Goal: Task Accomplishment & Management: Manage account settings

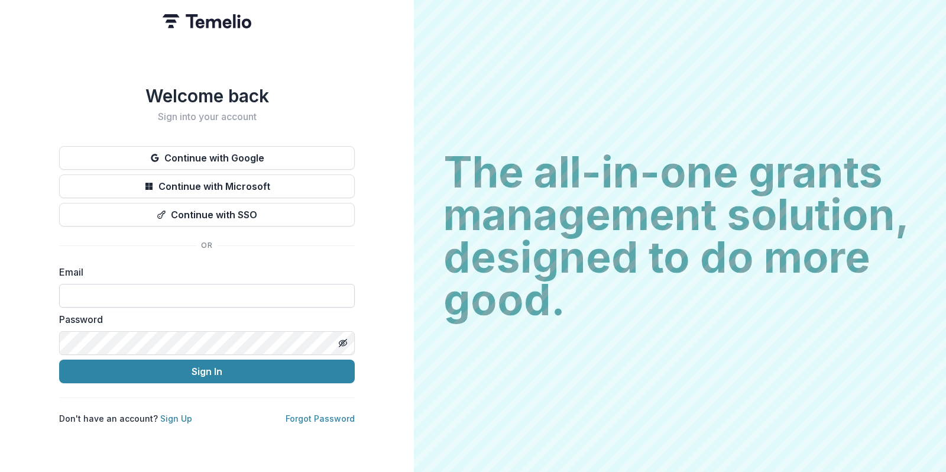
click at [108, 298] on input at bounding box center [207, 296] width 296 height 24
type input "**********"
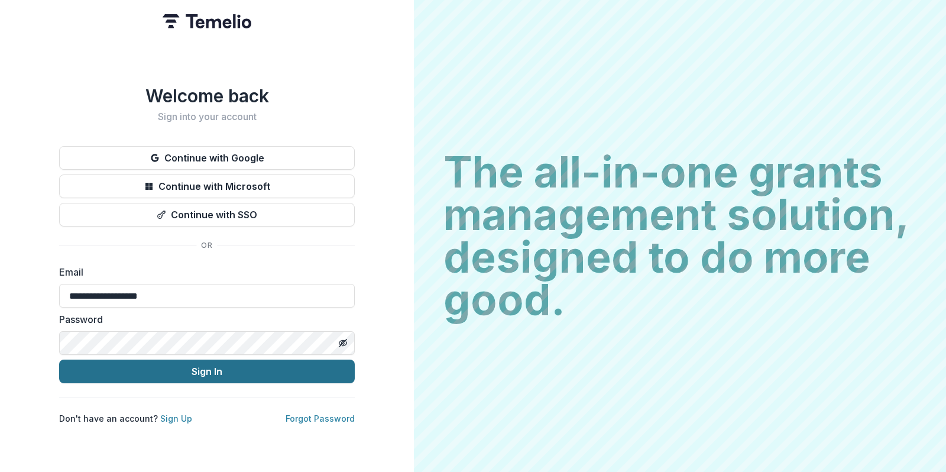
click at [156, 369] on button "Sign In" at bounding box center [207, 371] width 296 height 24
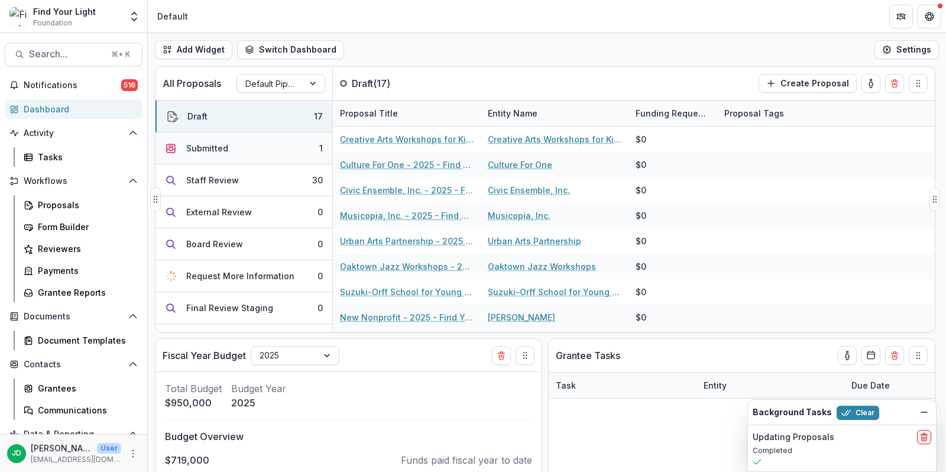
click at [235, 145] on button "Submitted 1" at bounding box center [243, 148] width 177 height 32
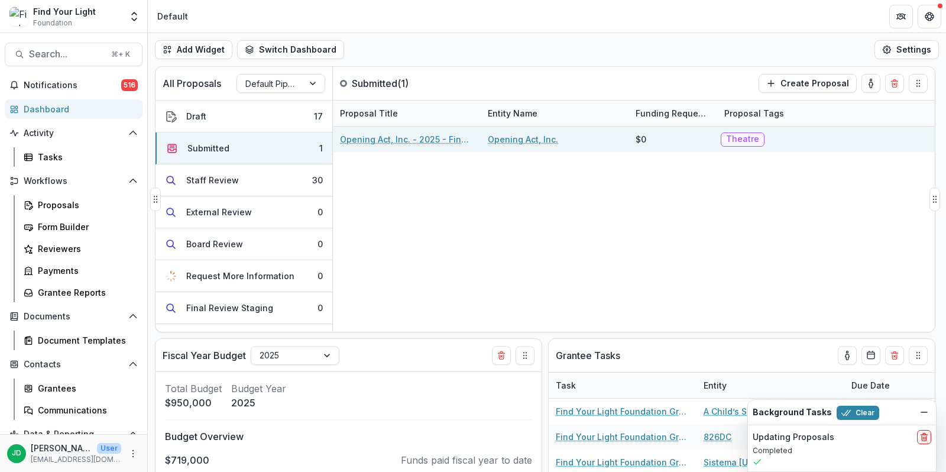
click at [386, 135] on link "Opening Act, Inc. - 2025 - Find Your Light Foundation 25/26 RFP Grant Applicati…" at bounding box center [407, 139] width 134 height 12
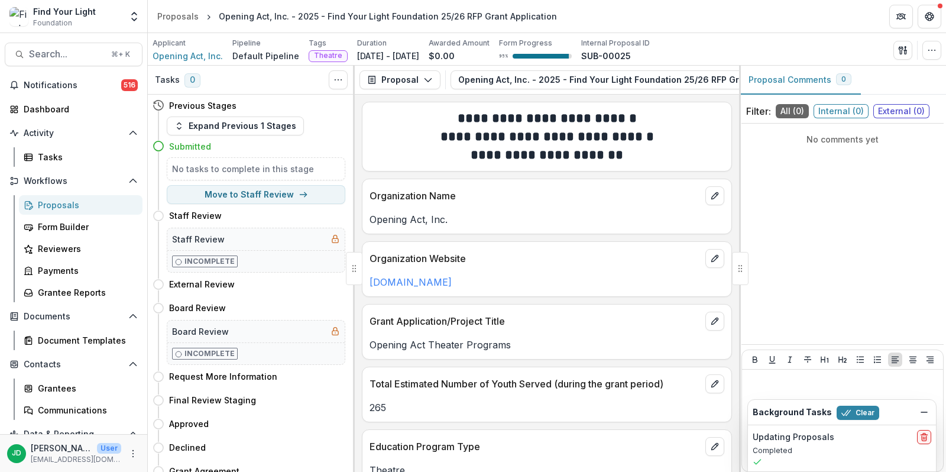
click at [57, 207] on div "Proposals" at bounding box center [85, 205] width 95 height 12
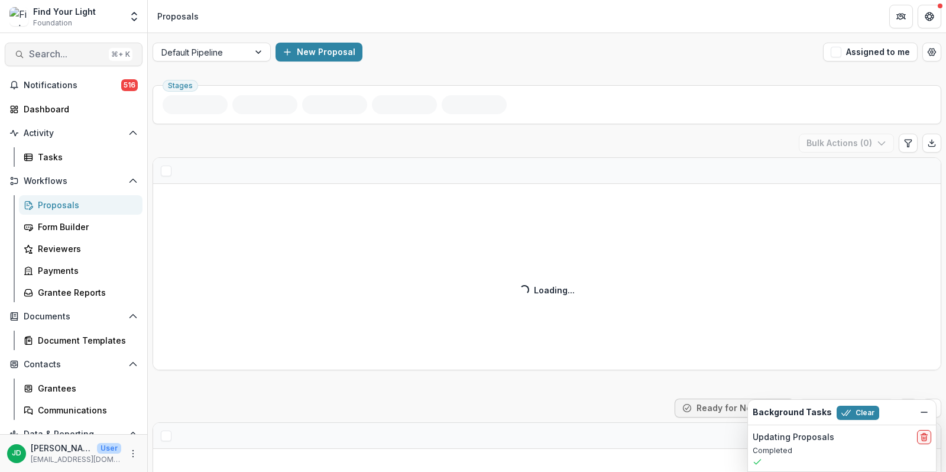
click at [63, 55] on span "Search..." at bounding box center [66, 53] width 75 height 11
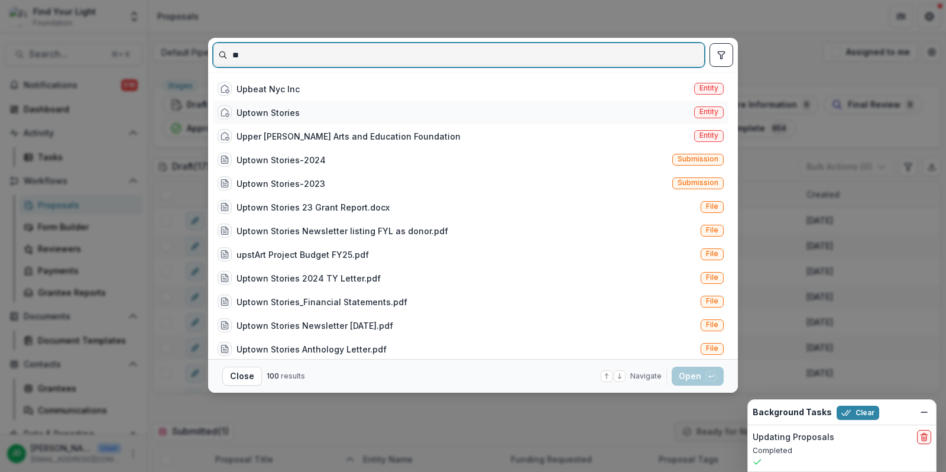
type input "**"
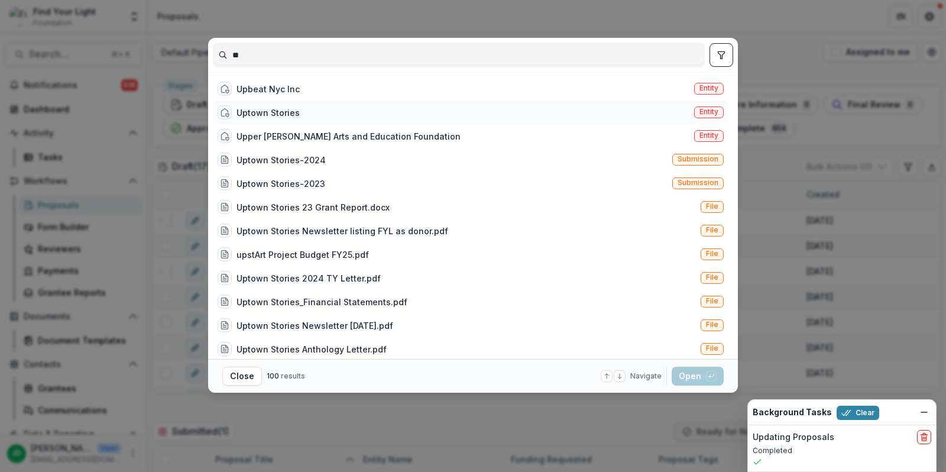
click at [288, 106] on div "Uptown Stories" at bounding box center [267, 112] width 63 height 12
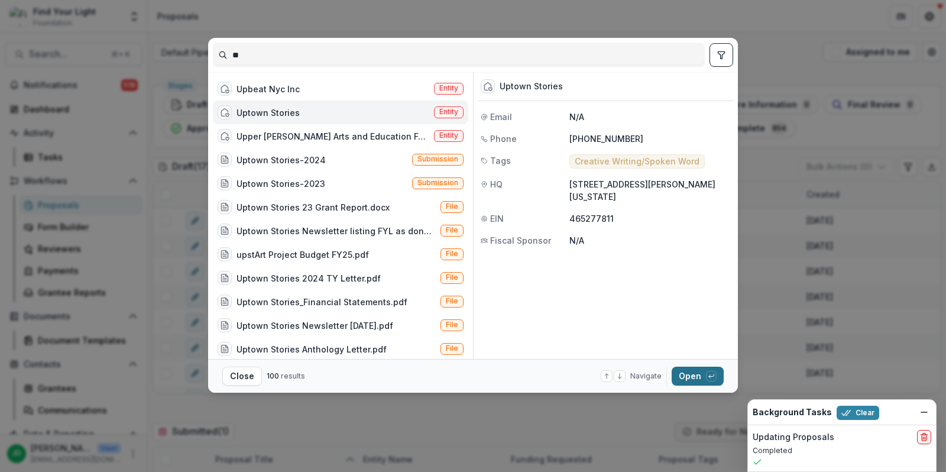
click at [698, 373] on button "Open with enter key" at bounding box center [698, 376] width 52 height 19
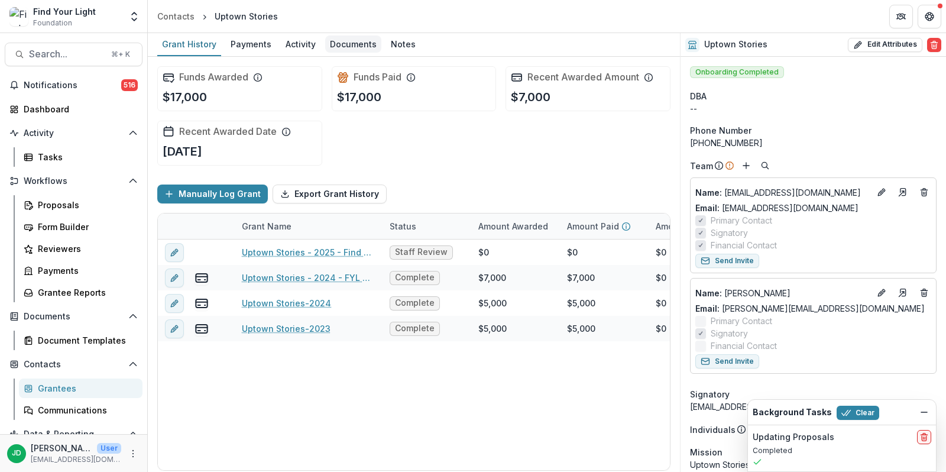
click at [348, 44] on div "Documents" at bounding box center [353, 43] width 56 height 17
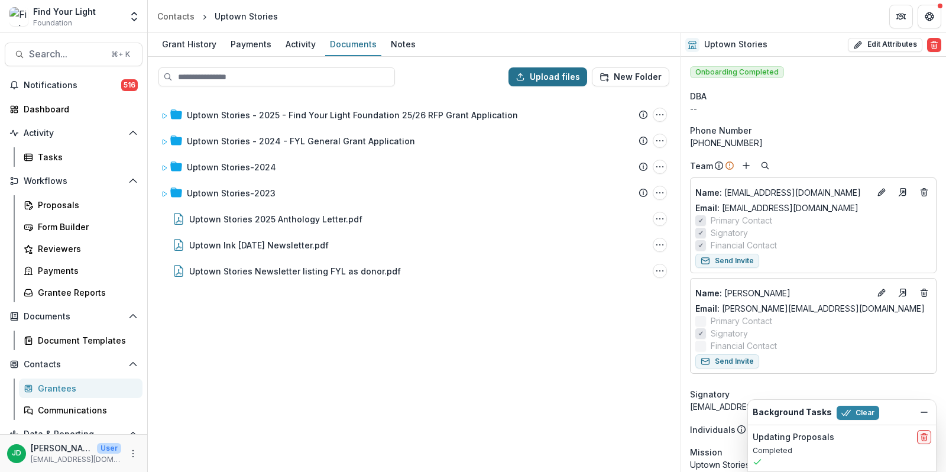
click at [544, 79] on button "Upload files" at bounding box center [547, 76] width 79 height 19
type input "**********"
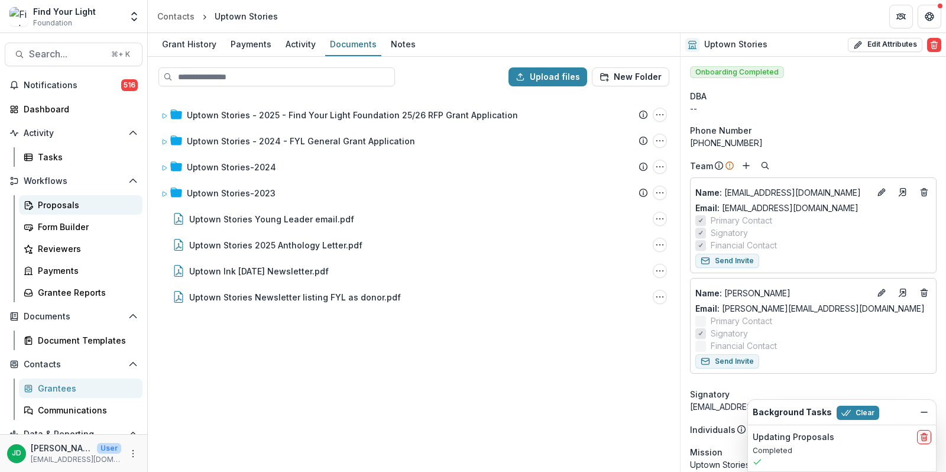
click at [40, 203] on div "Proposals" at bounding box center [85, 205] width 95 height 12
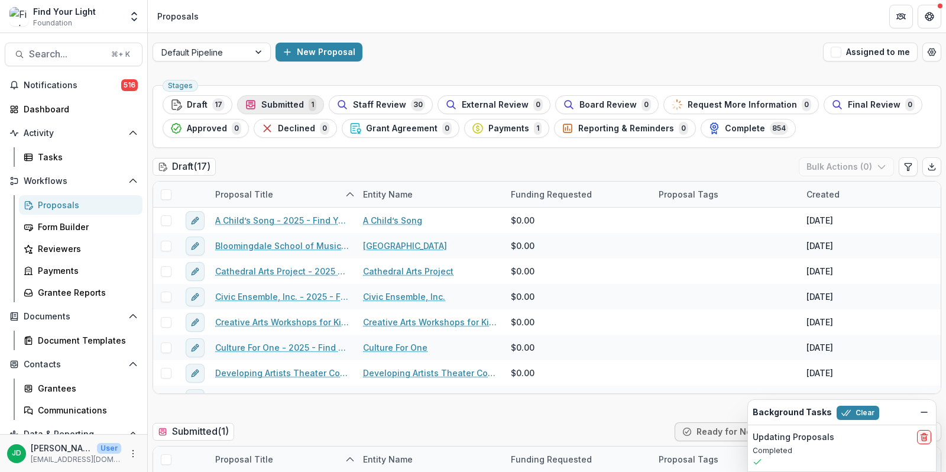
click at [284, 106] on span "Submitted" at bounding box center [282, 105] width 43 height 10
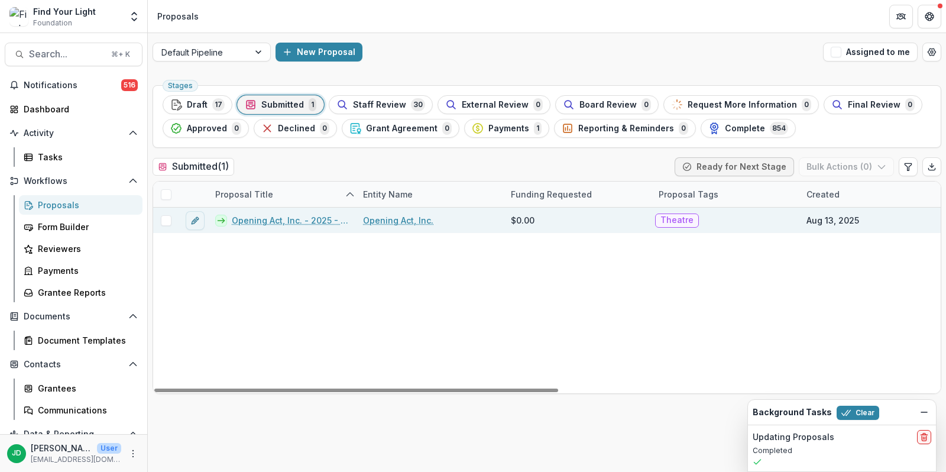
click at [164, 217] on span at bounding box center [166, 220] width 11 height 11
click at [854, 168] on button "Bulk Actions ( 1 )" at bounding box center [847, 166] width 93 height 19
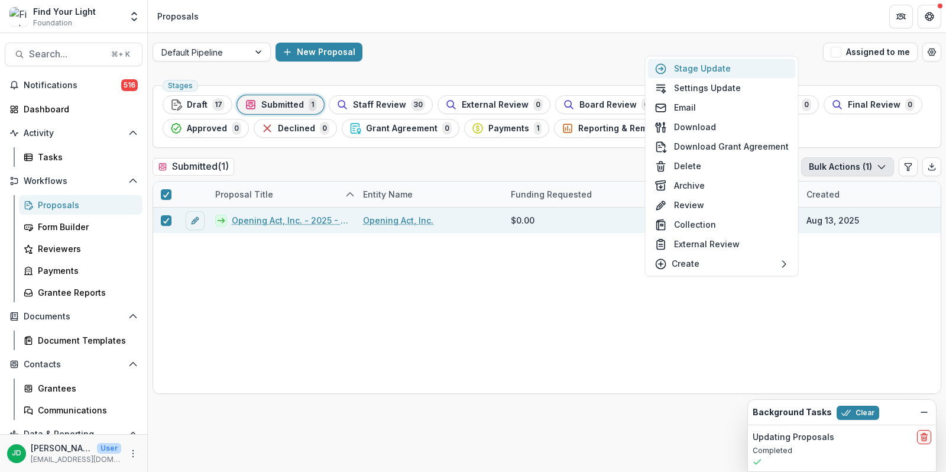
click at [742, 68] on button "Stage Update" at bounding box center [722, 69] width 148 height 20
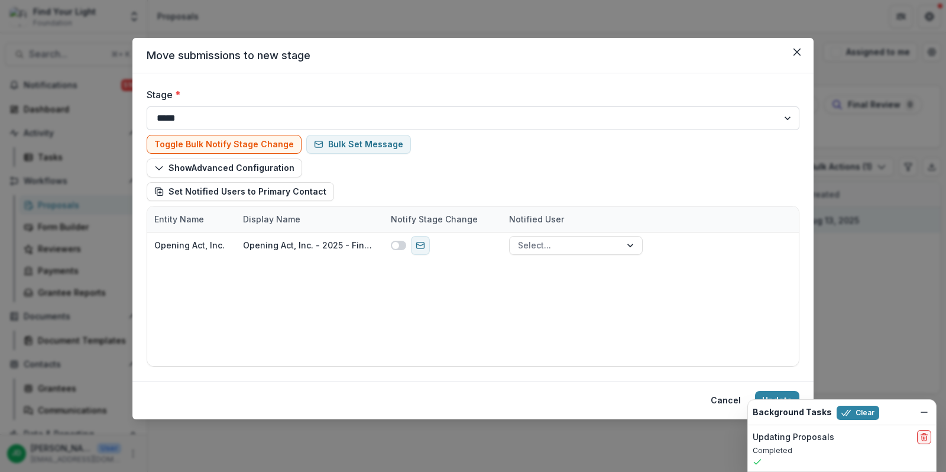
click at [276, 115] on select "**********" at bounding box center [473, 118] width 653 height 24
select select "**********"
click at [147, 106] on select "**********" at bounding box center [473, 118] width 653 height 24
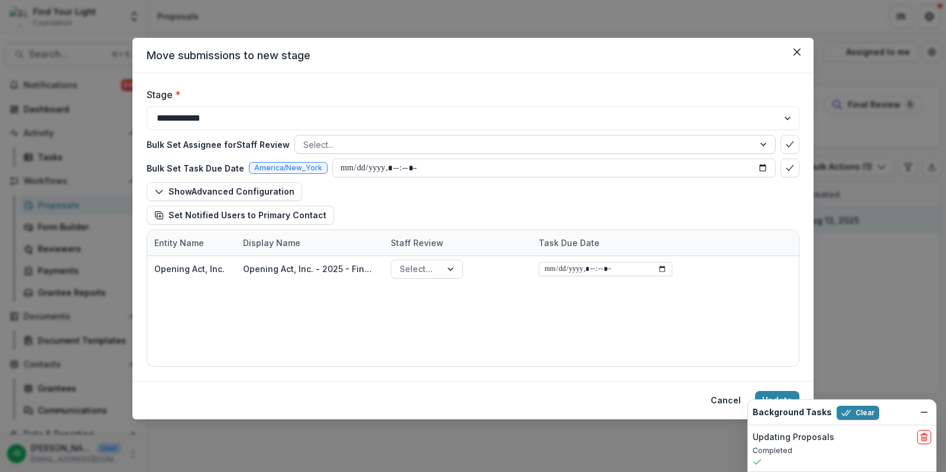
click at [426, 141] on div at bounding box center [524, 144] width 442 height 15
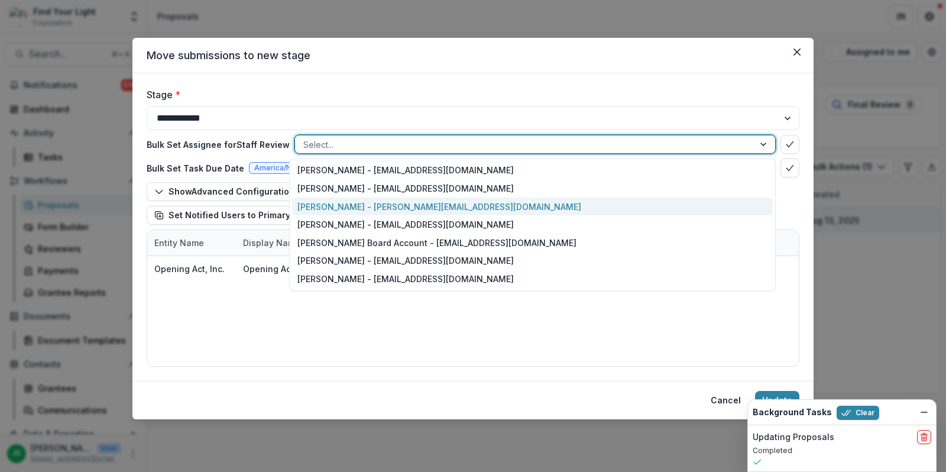
click at [367, 202] on div "Jeffrey Dollinger - jdollinger@fylf.org" at bounding box center [532, 206] width 481 height 18
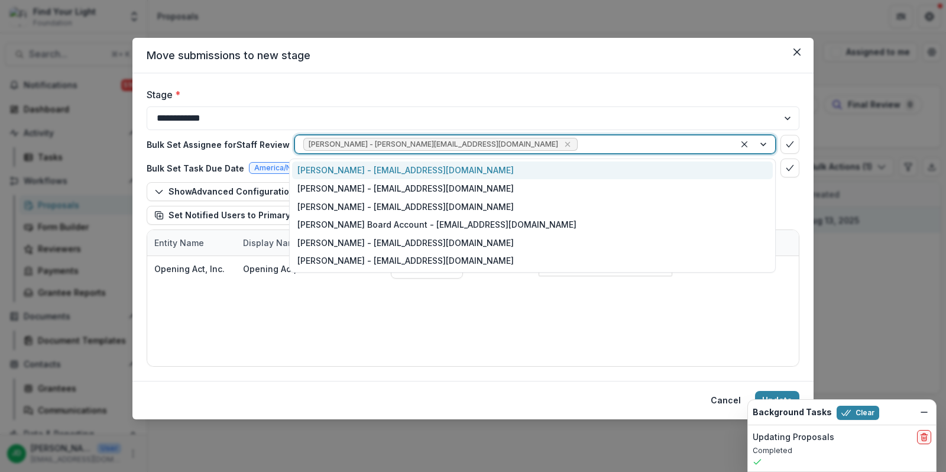
click at [580, 138] on div at bounding box center [653, 144] width 147 height 15
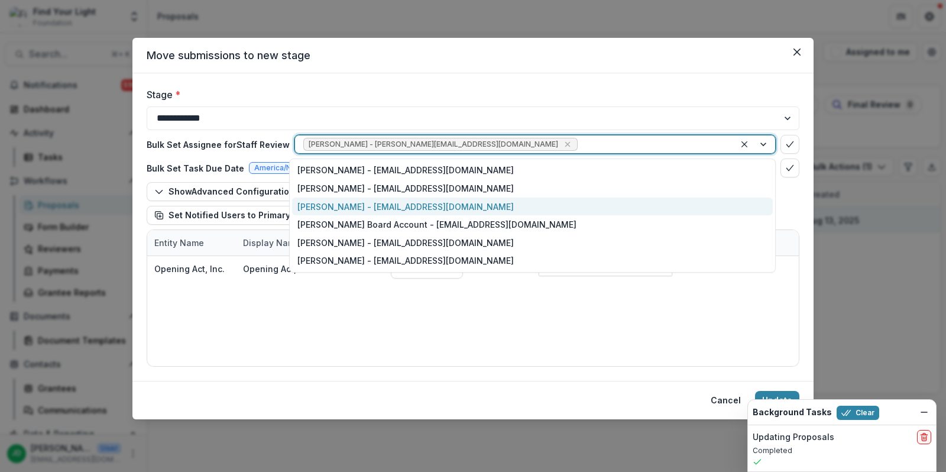
click at [411, 198] on div "Jake Goldbas - jgoldbas@fylf.org" at bounding box center [532, 206] width 481 height 18
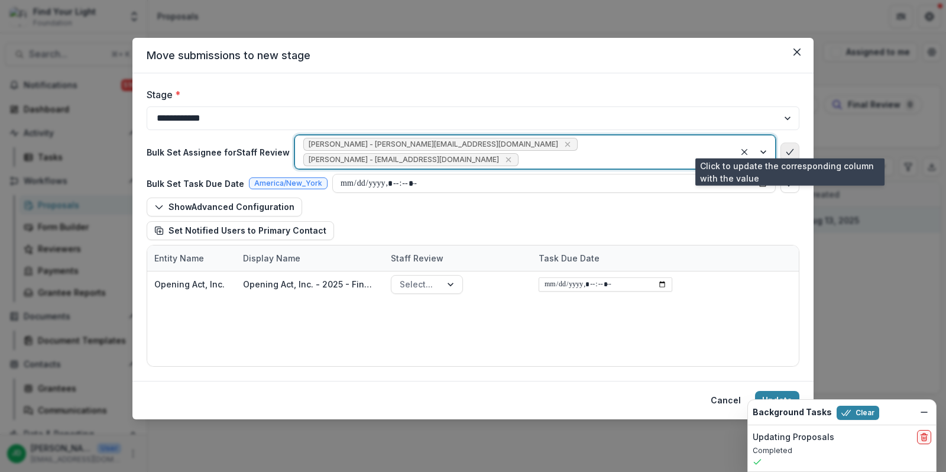
click at [799, 143] on button "bulk-confirm-option" at bounding box center [789, 151] width 19 height 19
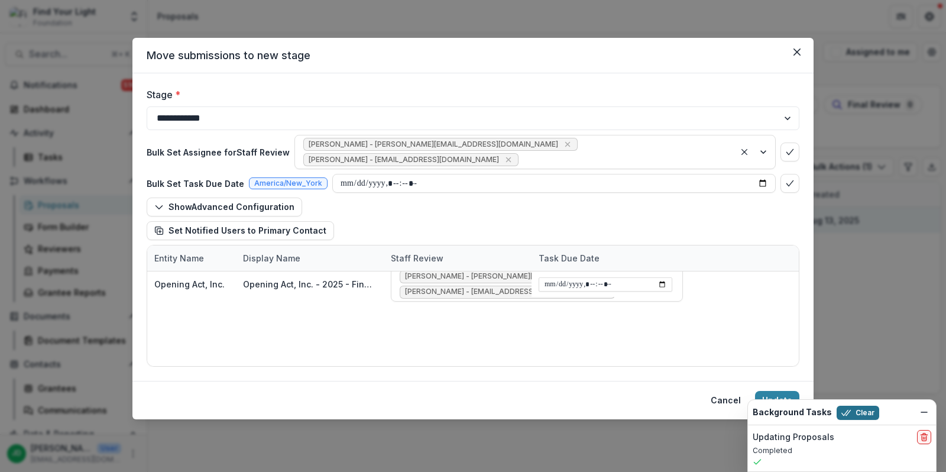
click at [854, 413] on button "Clear" at bounding box center [857, 413] width 43 height 14
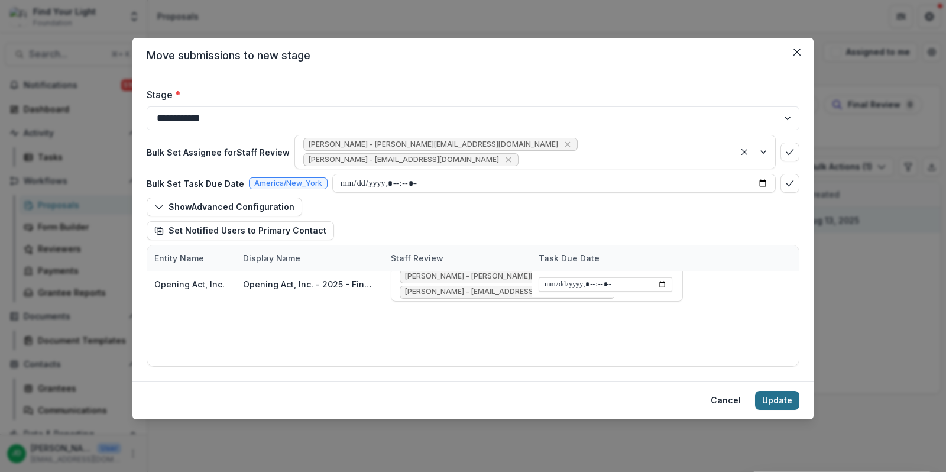
click at [779, 398] on button "Update" at bounding box center [777, 400] width 44 height 19
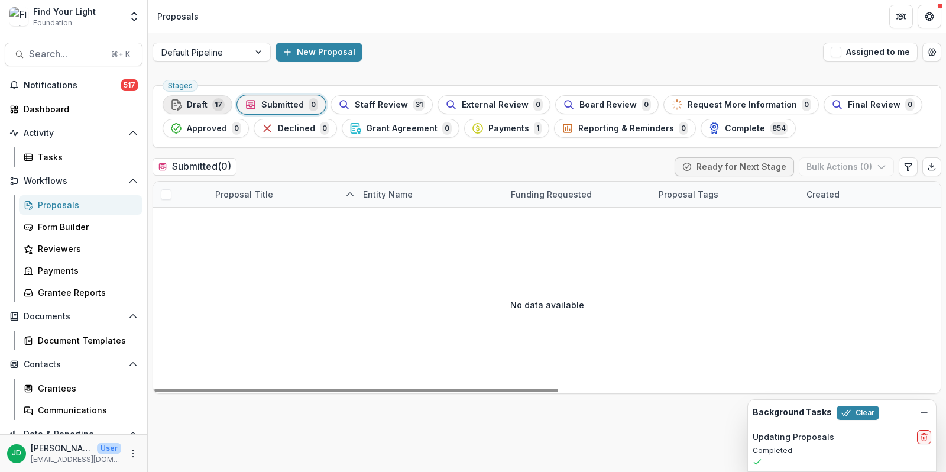
click at [200, 102] on span "Draft" at bounding box center [197, 105] width 21 height 10
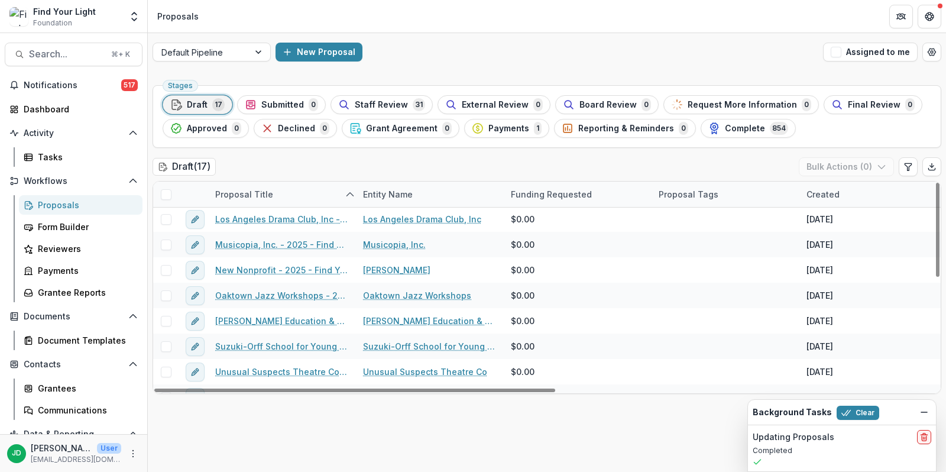
scroll to position [245, 0]
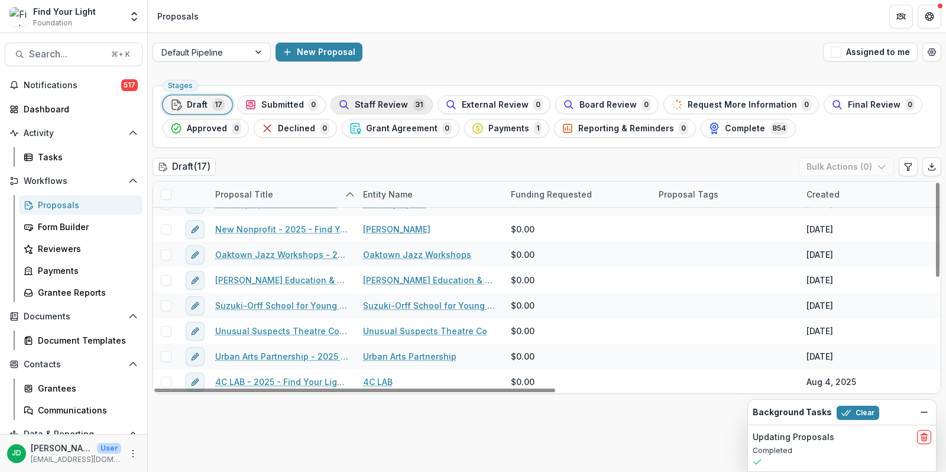
click at [379, 105] on span "Staff Review" at bounding box center [381, 105] width 53 height 10
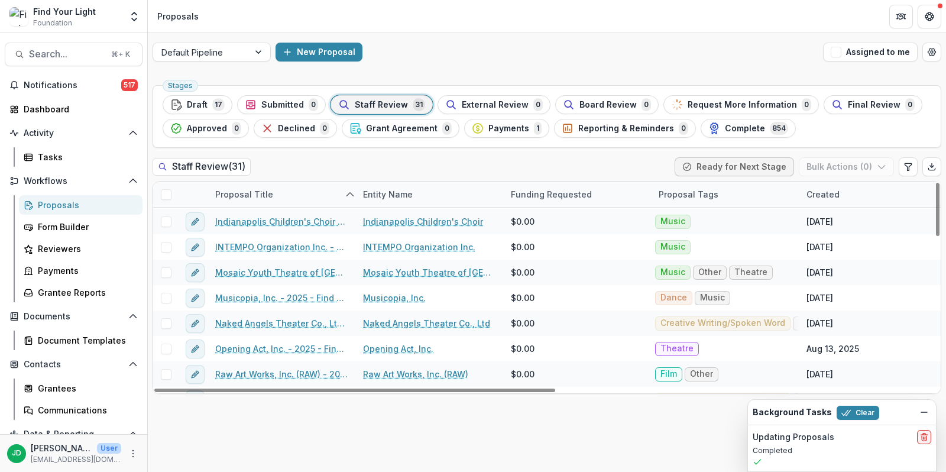
scroll to position [330, 0]
click at [49, 207] on div "Proposals" at bounding box center [85, 205] width 95 height 12
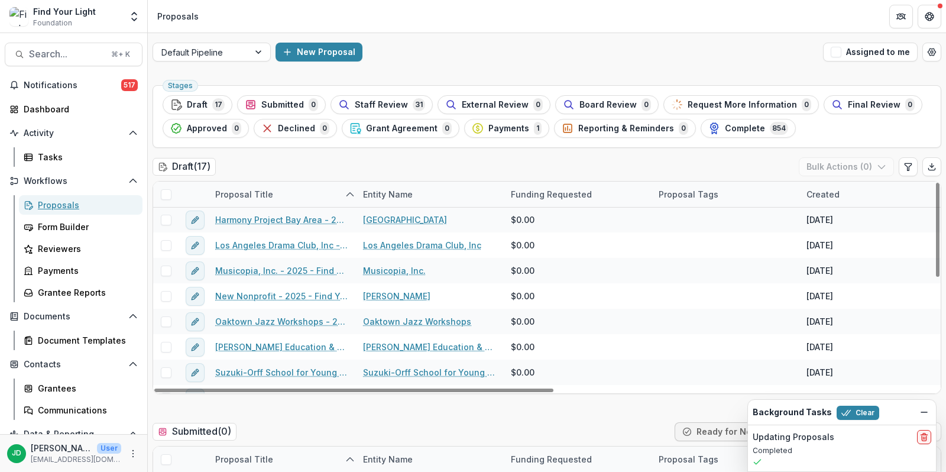
scroll to position [245, 0]
